Goal: Task Accomplishment & Management: Manage account settings

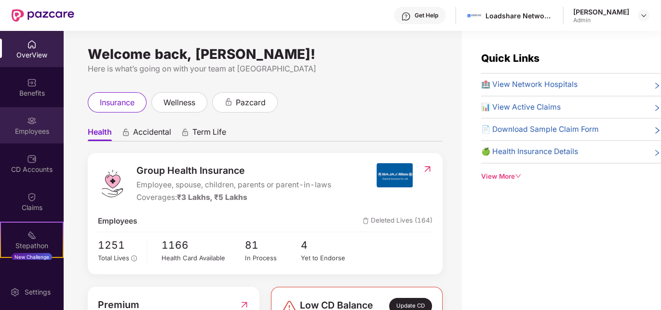
click at [43, 132] on div "Employees" at bounding box center [32, 131] width 64 height 10
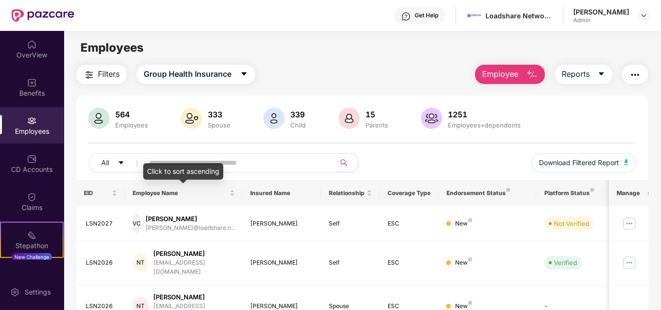
click at [200, 165] on div "Click to sort ascending" at bounding box center [183, 171] width 80 height 16
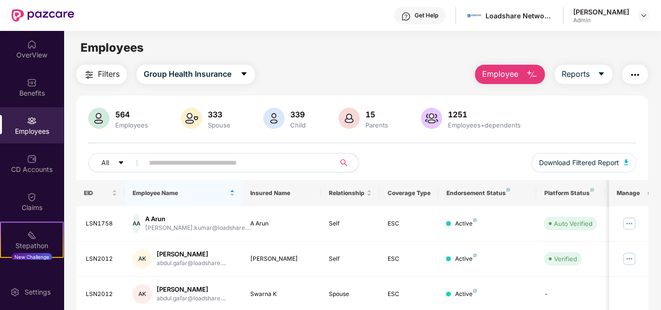
click at [183, 159] on input "text" at bounding box center [235, 162] width 173 height 14
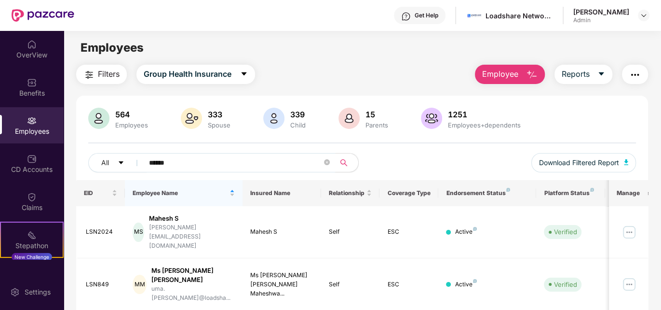
type input "******"
click at [177, 221] on div "Mahesh S" at bounding box center [192, 218] width 86 height 9
click at [144, 222] on div "MS" at bounding box center [138, 231] width 11 height 19
click at [631, 224] on img at bounding box center [629, 231] width 15 height 15
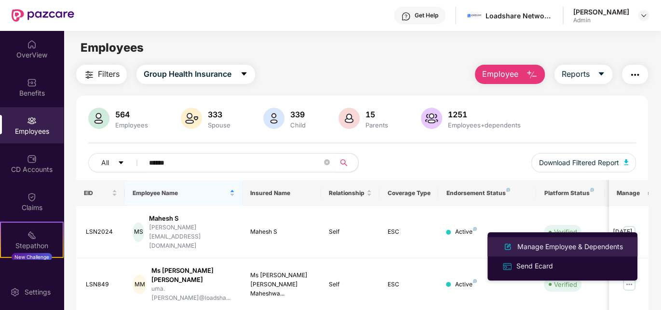
click at [609, 246] on div "Manage Employee & Dependents" at bounding box center [570, 246] width 109 height 11
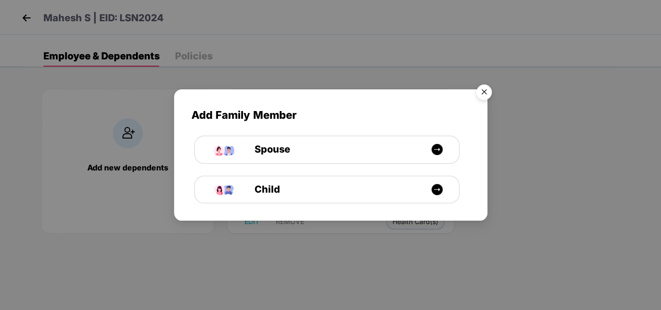
click at [485, 93] on img "Close" at bounding box center [484, 93] width 27 height 27
